Goal: Task Accomplishment & Management: Use online tool/utility

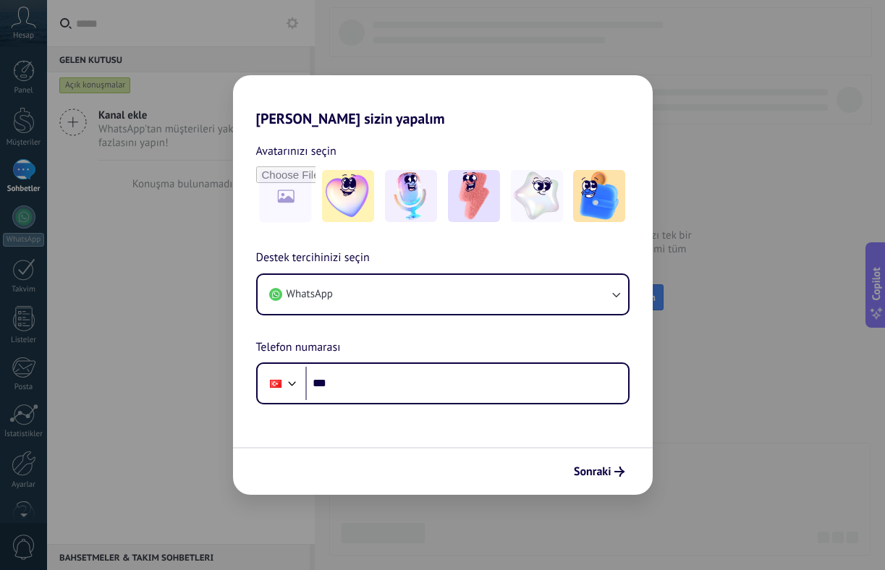
click at [594, 449] on div "Sonraki" at bounding box center [443, 471] width 420 height 48
click at [597, 459] on div "Sonraki" at bounding box center [443, 471] width 420 height 48
click at [606, 469] on span "Sonraki" at bounding box center [593, 472] width 38 height 10
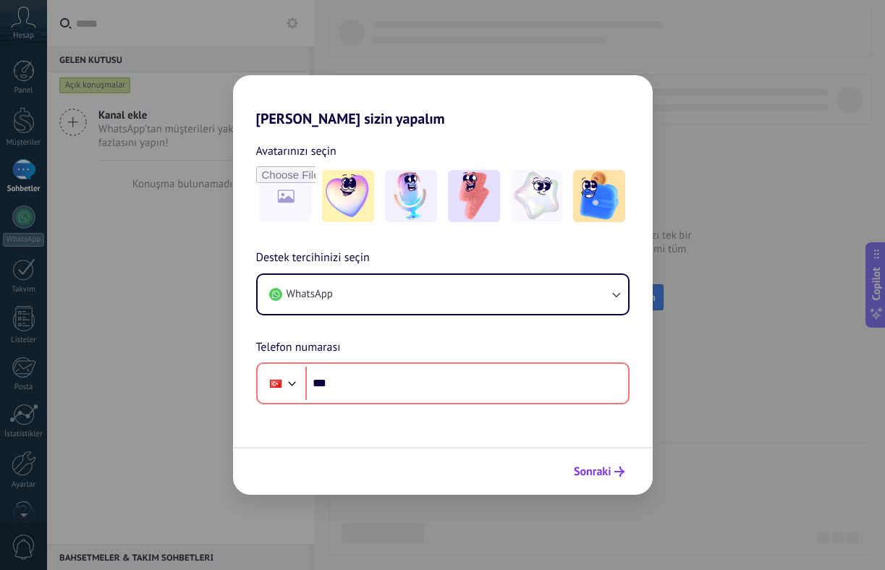
click at [606, 469] on span "Sonraki" at bounding box center [593, 472] width 38 height 10
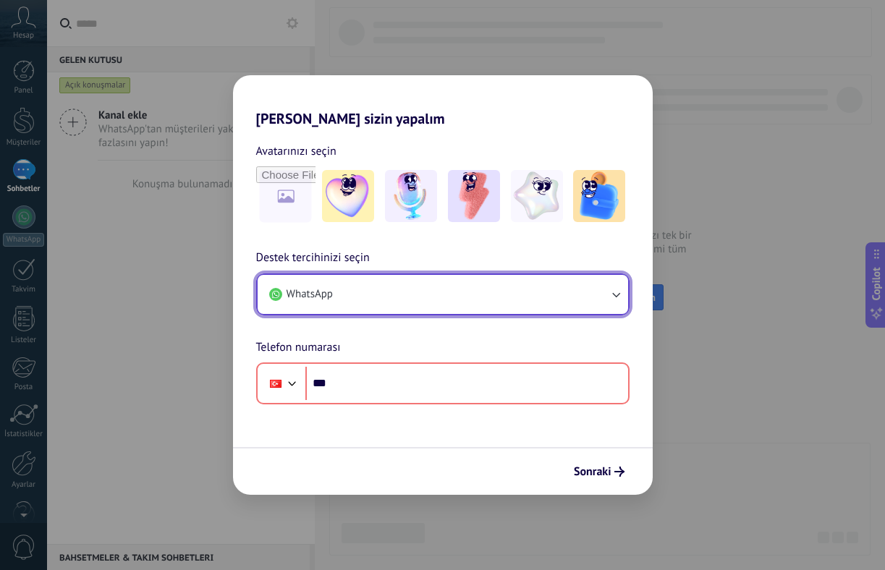
click at [515, 292] on button "WhatsApp" at bounding box center [443, 294] width 370 height 39
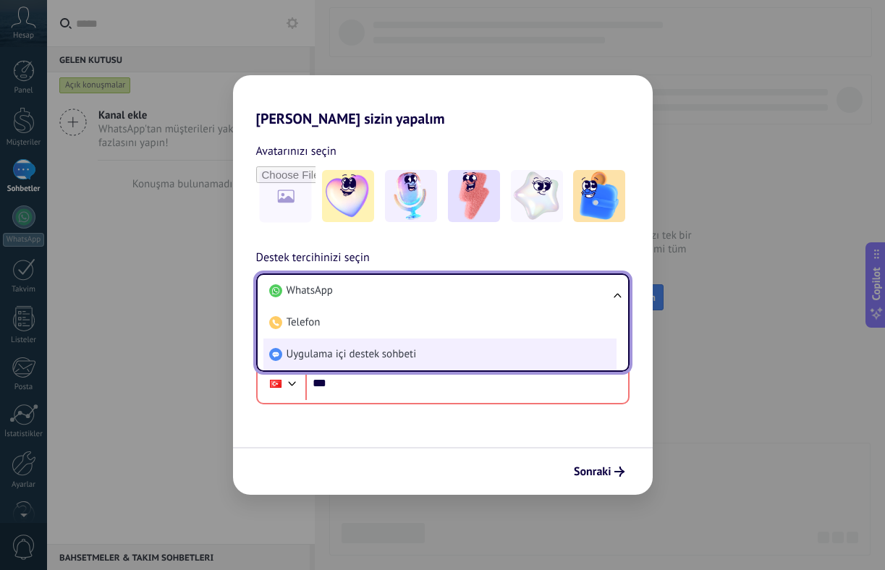
click at [494, 347] on li "Uygulama içi destek sohbeti" at bounding box center [439, 355] width 353 height 32
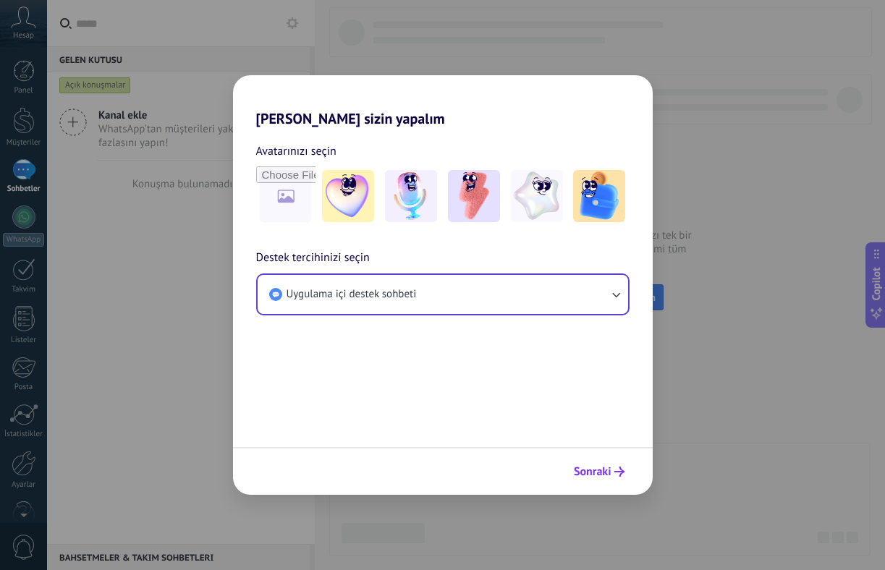
click at [571, 464] on button "Sonraki" at bounding box center [599, 471] width 64 height 25
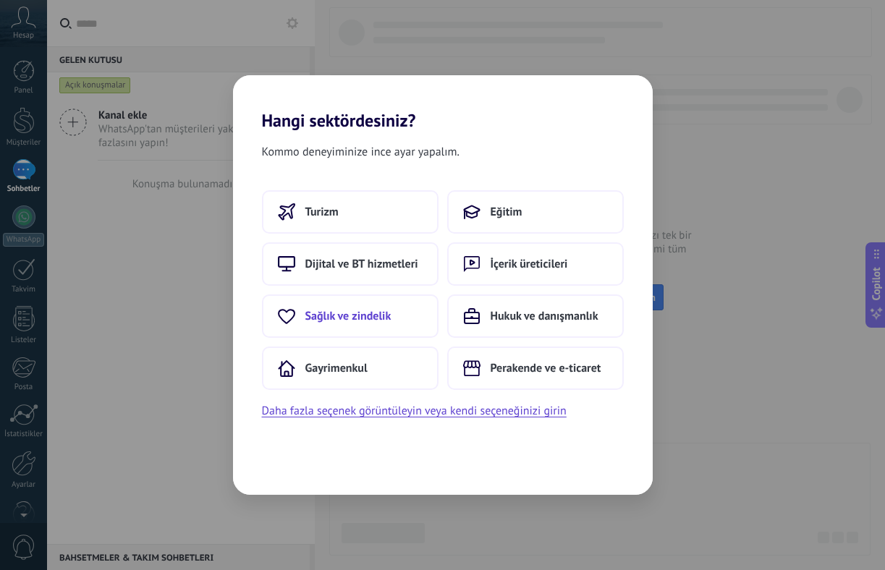
click at [370, 310] on span "Sağlık ve zindelik" at bounding box center [348, 316] width 86 height 14
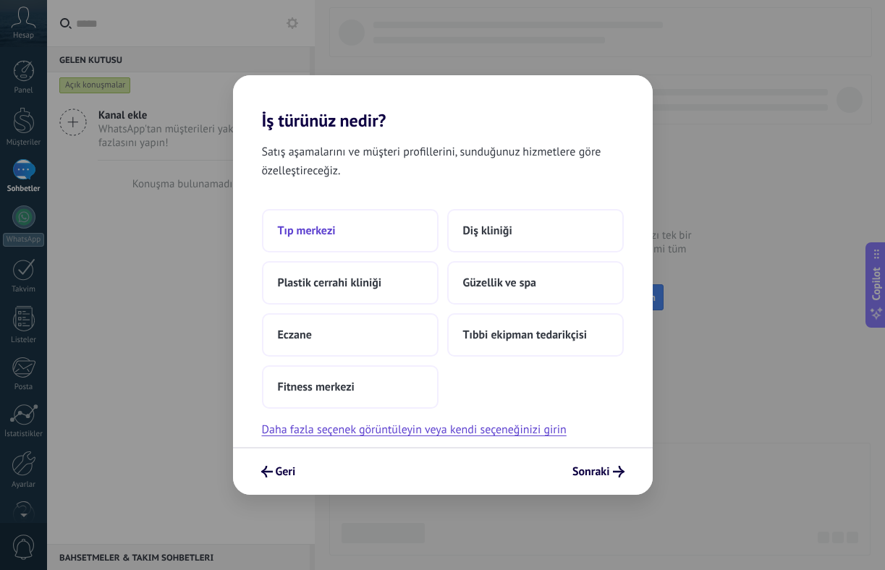
click at [362, 234] on button "Tıp merkezi" at bounding box center [350, 230] width 177 height 43
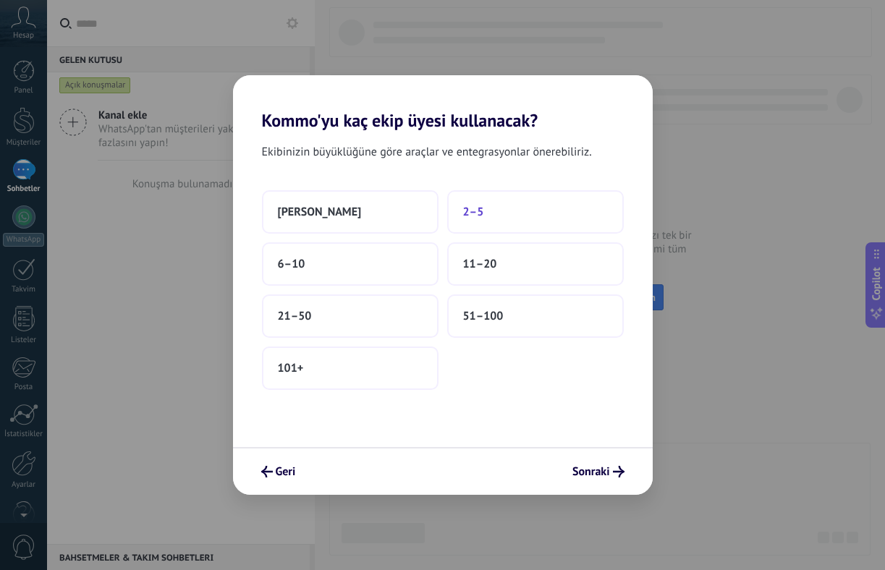
click at [484, 206] on button "2–5" at bounding box center [535, 211] width 177 height 43
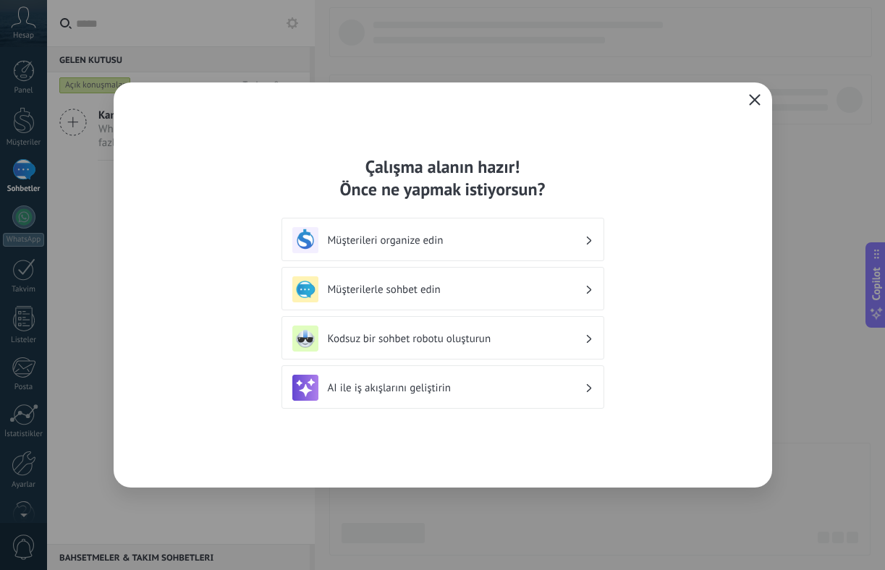
click at [757, 103] on icon "button" at bounding box center [755, 100] width 12 height 12
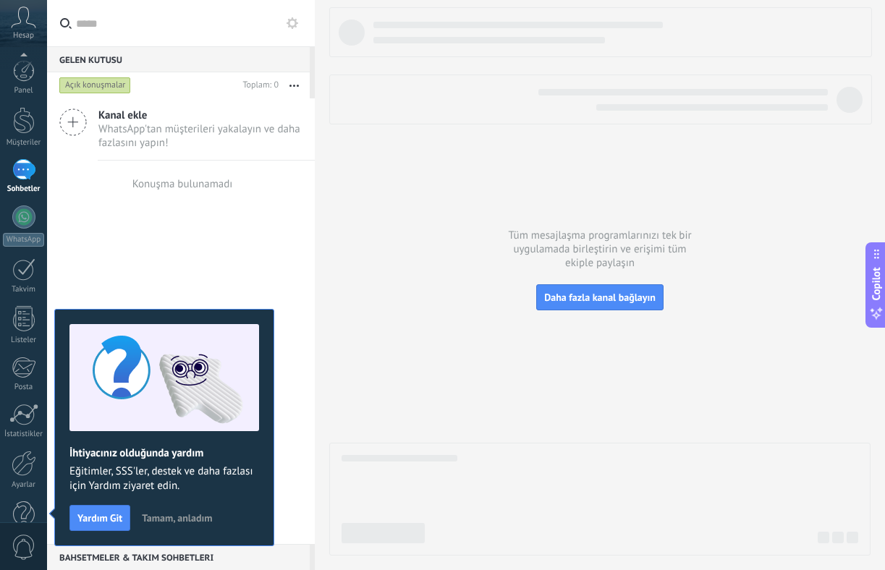
scroll to position [32, 0]
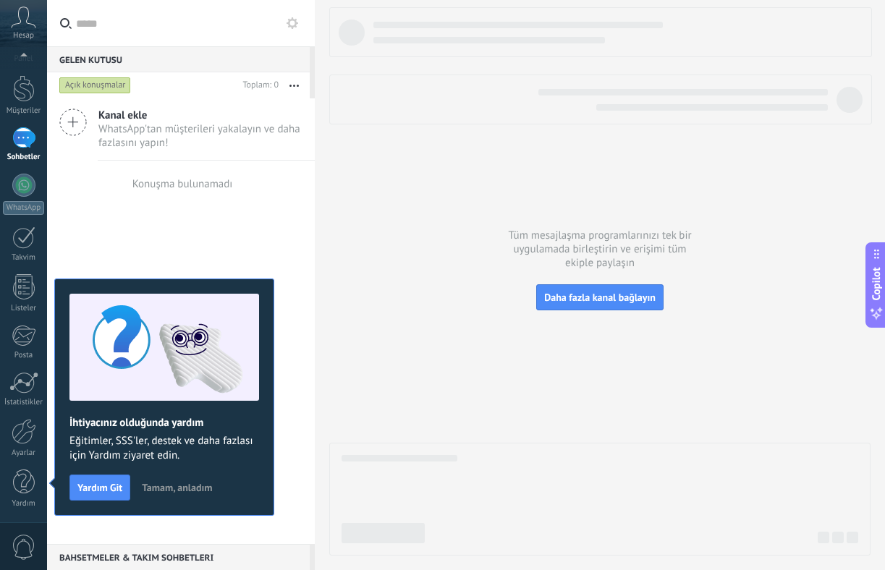
click at [156, 493] on span "Tamam, anladım" at bounding box center [177, 488] width 70 height 10
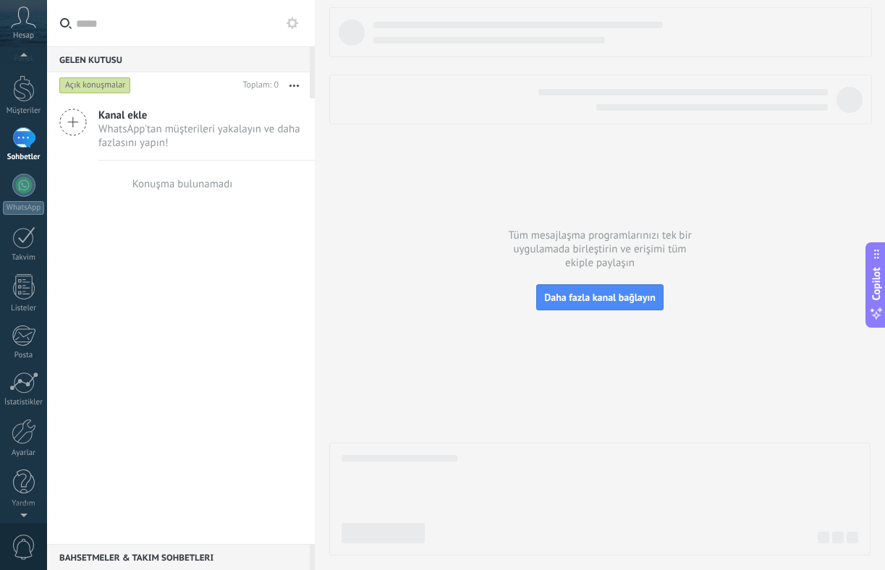
scroll to position [14, 0]
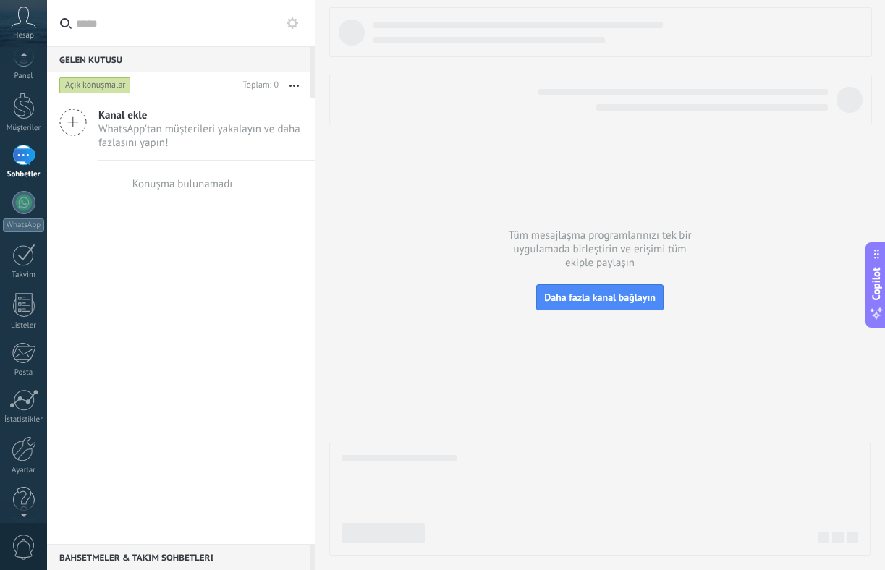
click at [22, 12] on icon at bounding box center [23, 18] width 25 height 22
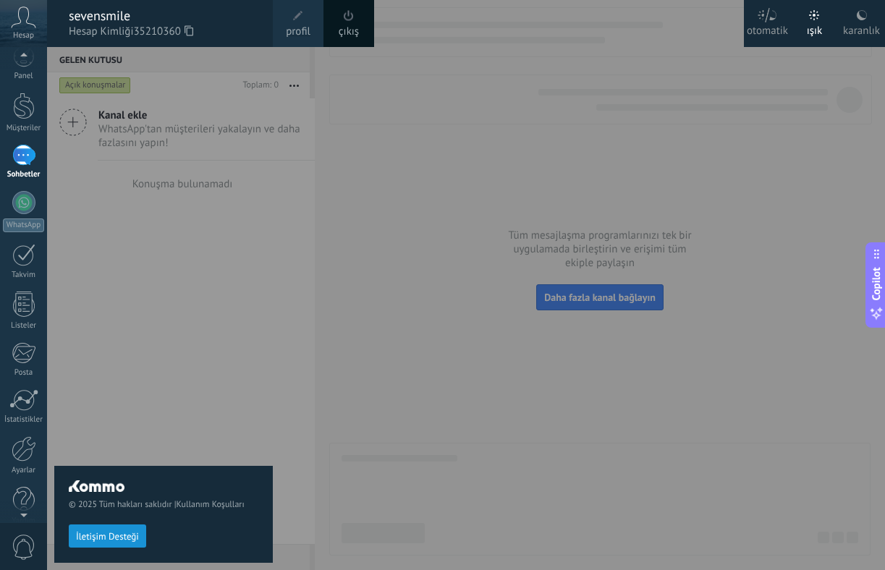
click at [22, 12] on icon at bounding box center [23, 18] width 25 height 22
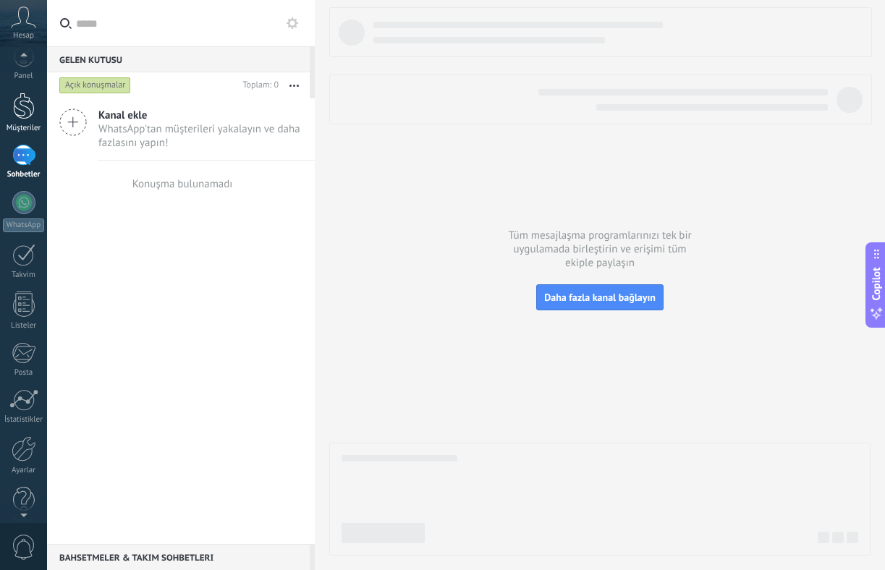
scroll to position [12, 0]
click at [32, 126] on div "Müşteriler" at bounding box center [24, 130] width 42 height 9
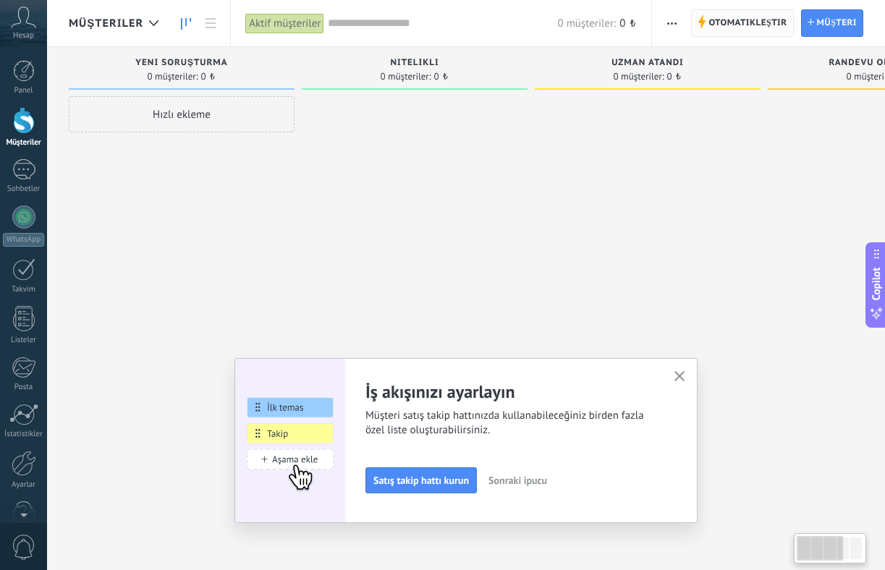
click at [750, 23] on span "Otomatikleştir" at bounding box center [747, 23] width 78 height 26
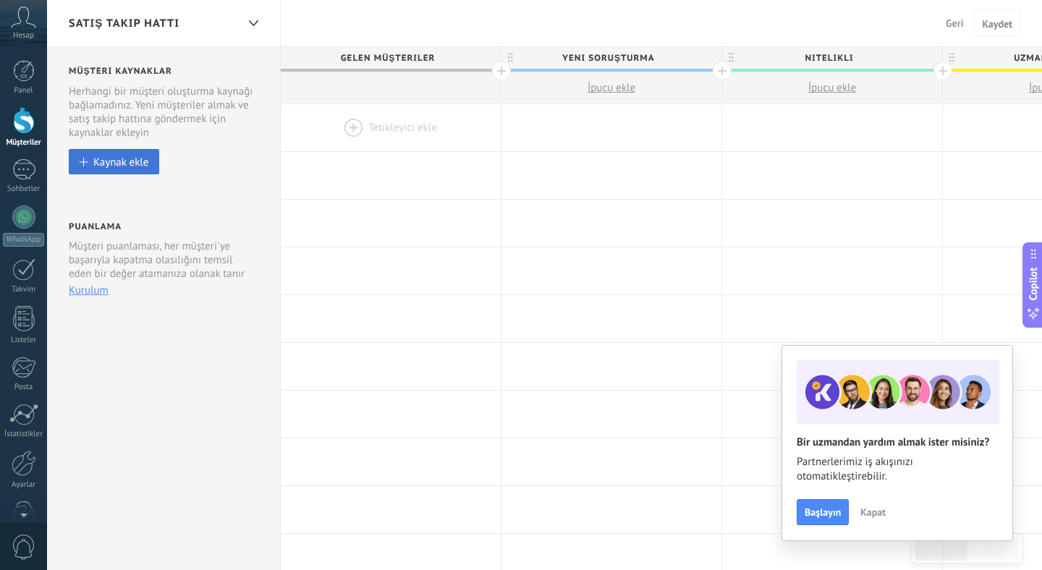
click at [119, 153] on button "Kaynak ekle" at bounding box center [114, 161] width 90 height 25
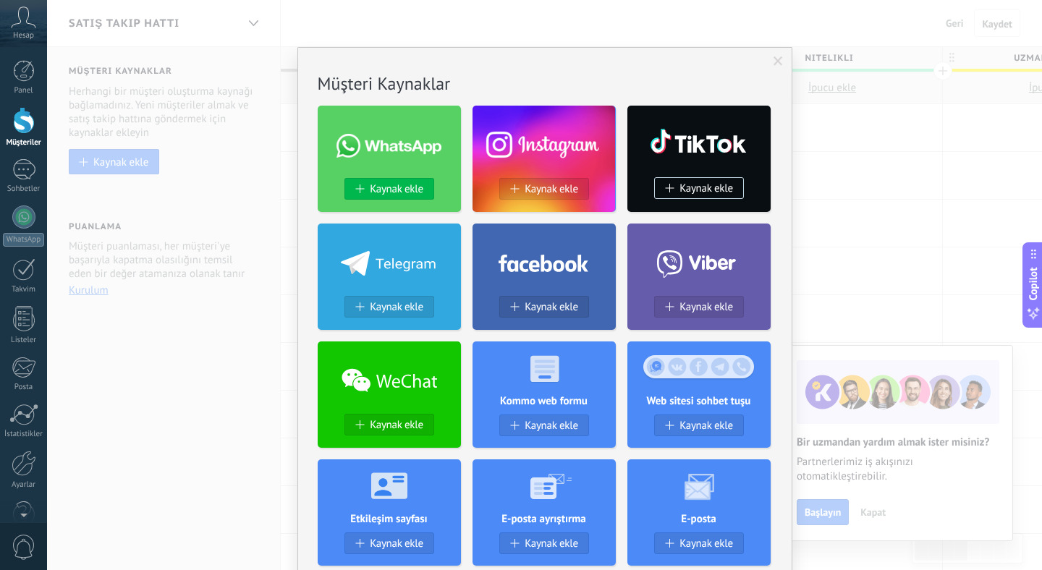
click at [393, 190] on span "Kaynak ekle" at bounding box center [397, 189] width 54 height 12
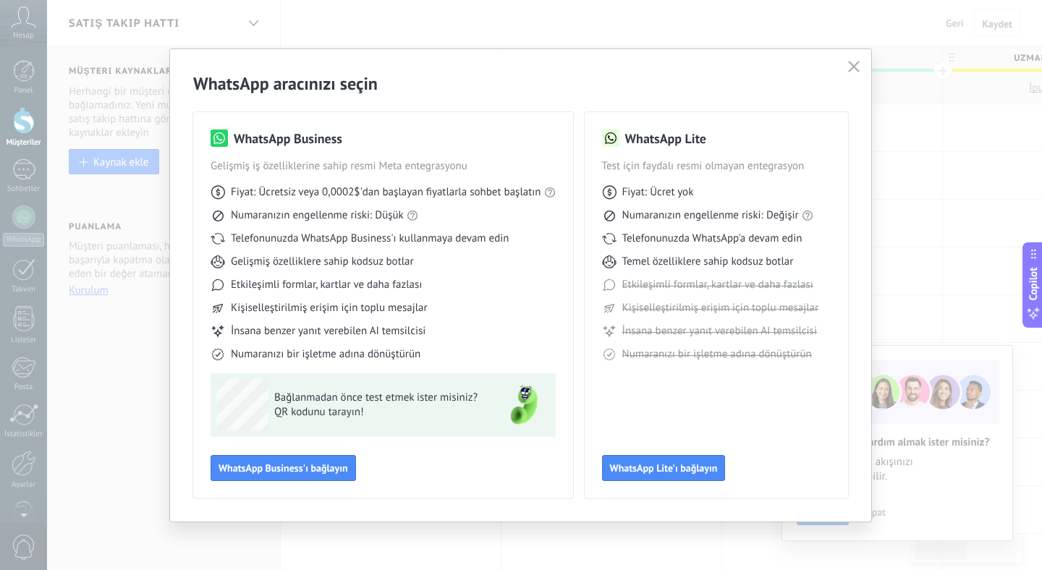
click at [382, 198] on span "Fiyat: Ücretsiz veya 0,0002$'dan başlayan fiyatlarla sohbet başlatın" at bounding box center [386, 192] width 310 height 14
copy div "Fiyat: Ücretsiz veya 0,0002$'dan başlayan fiyatlarla sohbet başlatın"
click at [421, 303] on span "Kişiselleştirilmiş erişim için toplu mesajlar" at bounding box center [329, 308] width 197 height 14
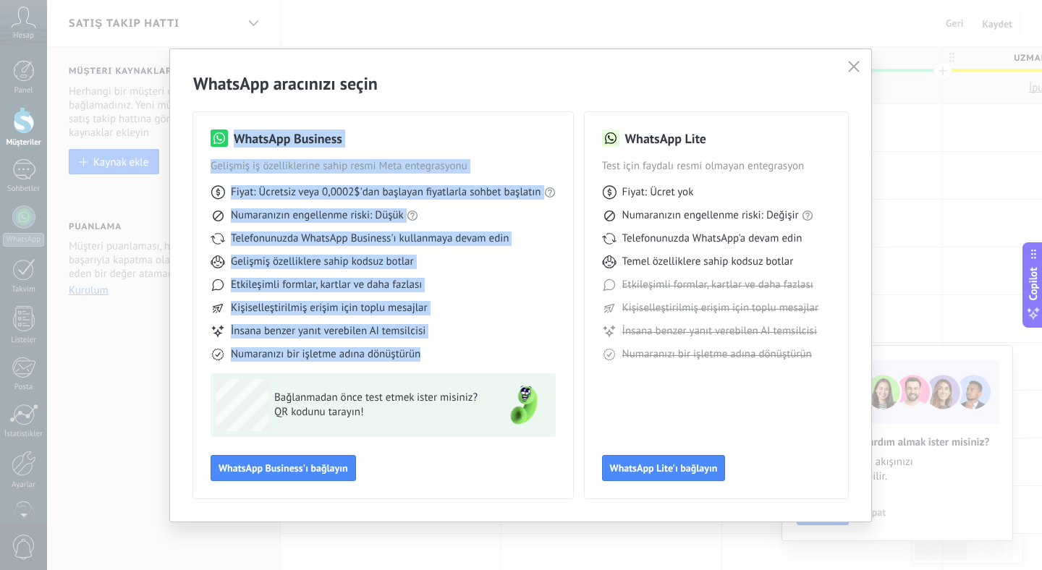
drag, startPoint x: 443, startPoint y: 358, endPoint x: 210, endPoint y: 135, distance: 323.4
click at [210, 135] on div "WhatsApp Business Gelişmiş iş özelliklerine sahip resmi Meta entegrasyonu Fiyat…" at bounding box center [383, 305] width 380 height 386
copy div "WhatsApp Business Gelişmiş iş özelliklerine sahip resmi Meta entegrasyonu Fiyat…"
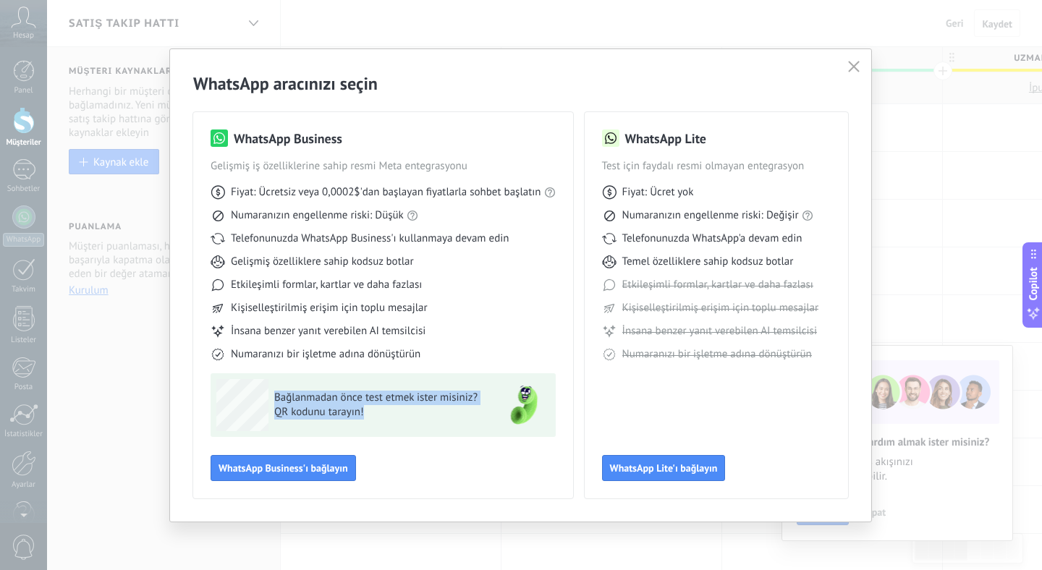
drag, startPoint x: 390, startPoint y: 410, endPoint x: 275, endPoint y: 389, distance: 116.9
click at [275, 389] on div "Bağlanmadan önce test etmek ister misiniz? QR kodunu tarayın!" at bounding box center [353, 405] width 275 height 52
copy div "Bağlanmadan önce test etmek ister misiniz? QR kodunu tarayın!"
click at [670, 468] on span "WhatsApp Lite'ı bağlayın" at bounding box center [664, 468] width 108 height 10
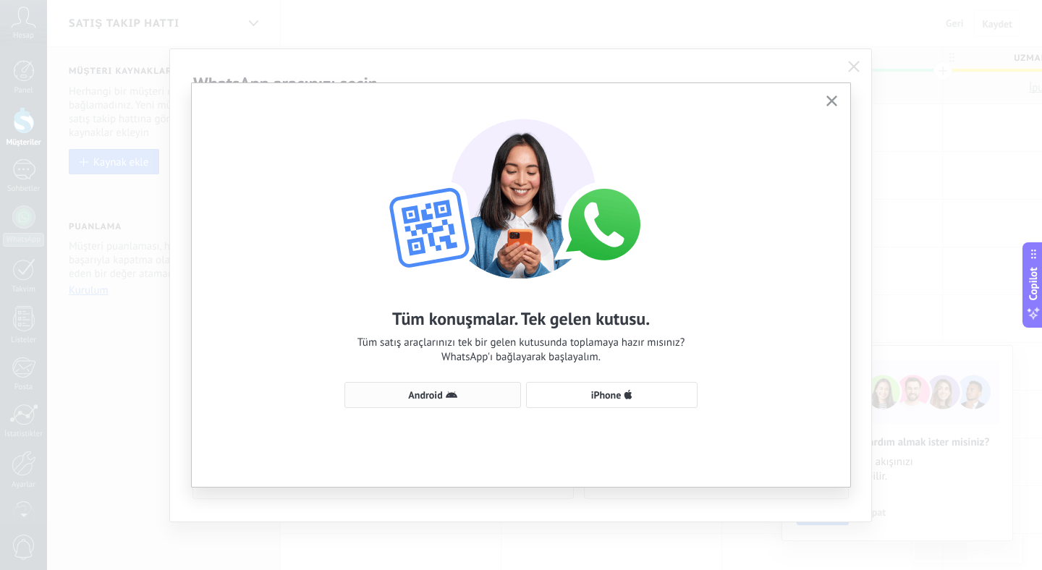
click at [470, 394] on span "Android" at bounding box center [432, 395] width 161 height 12
